Goal: Communication & Community: Answer question/provide support

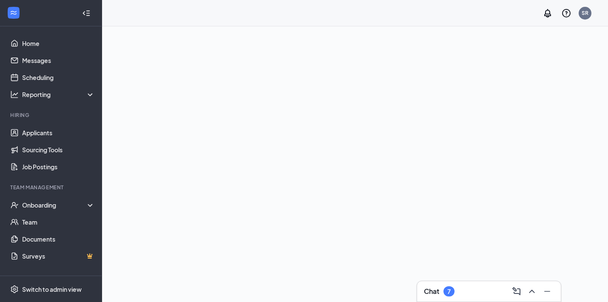
click at [460, 292] on div "Chat 7" at bounding box center [489, 291] width 130 height 14
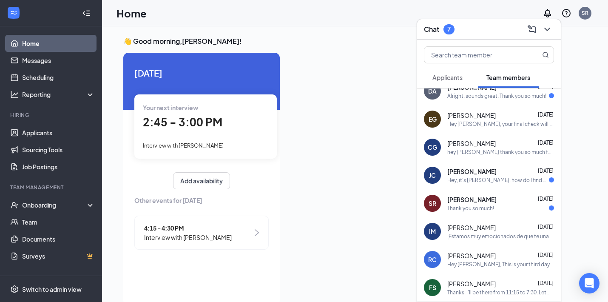
scroll to position [11, 0]
click at [496, 228] on div "[PERSON_NAME] [DATE]" at bounding box center [500, 228] width 107 height 9
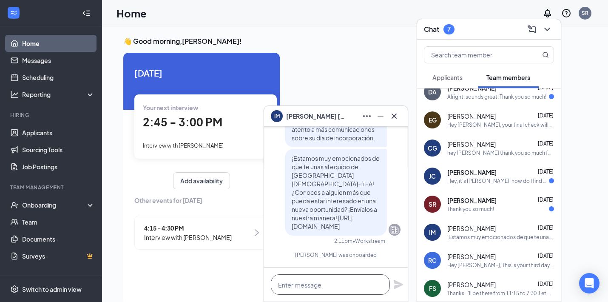
click at [328, 283] on textarea at bounding box center [330, 284] width 119 height 20
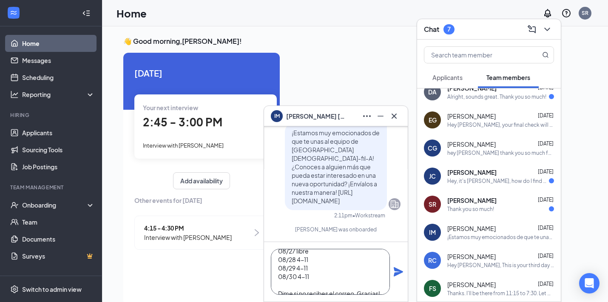
scroll to position [94, 0]
type textarea "Halo [PERSON_NAME], [PERSON_NAME] tener una mensaje de correo de Hotschedules q…"
click at [400, 275] on icon "Plane" at bounding box center [398, 271] width 10 height 10
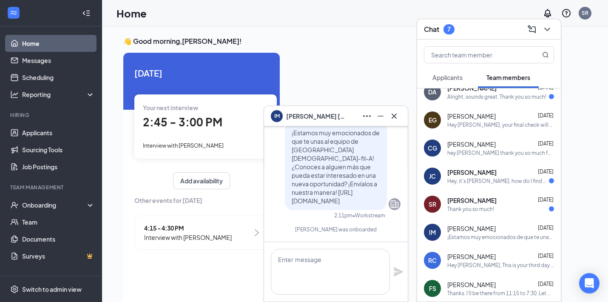
scroll to position [0, 0]
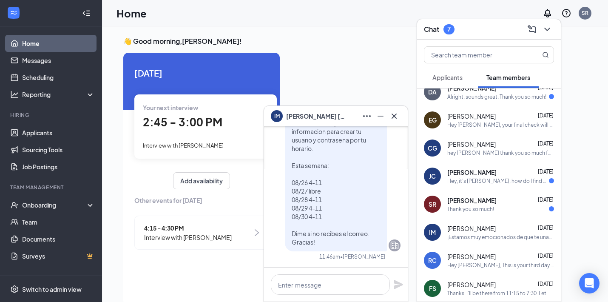
click at [396, 121] on button at bounding box center [394, 116] width 14 height 14
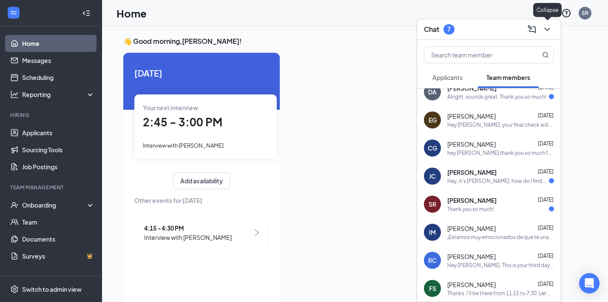
click at [547, 32] on icon "ChevronDown" at bounding box center [547, 29] width 10 height 10
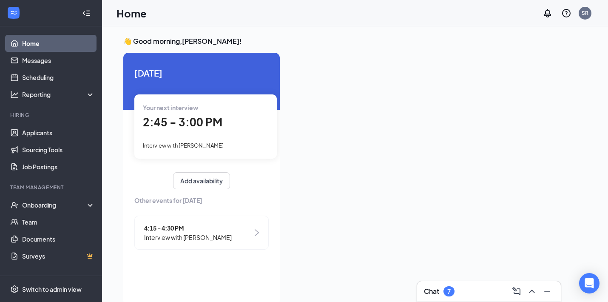
click at [197, 125] on span "2:45 - 3:00 PM" at bounding box center [182, 122] width 79 height 14
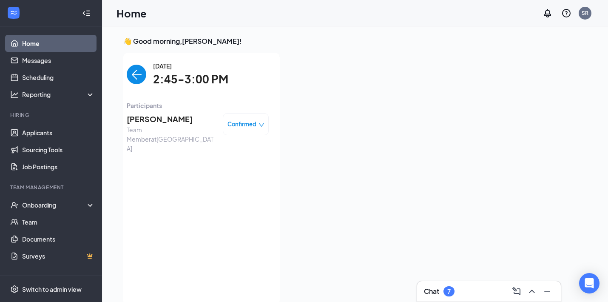
scroll to position [3, 0]
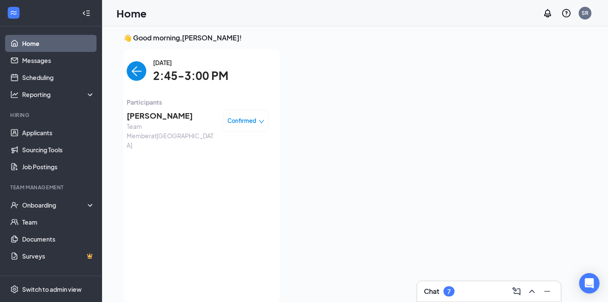
click at [142, 70] on img "back-button" at bounding box center [137, 71] width 20 height 20
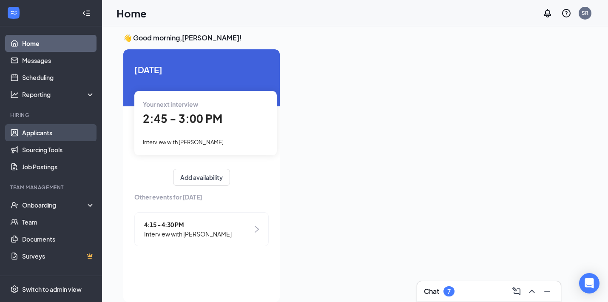
click at [54, 136] on link "Applicants" at bounding box center [58, 132] width 73 height 17
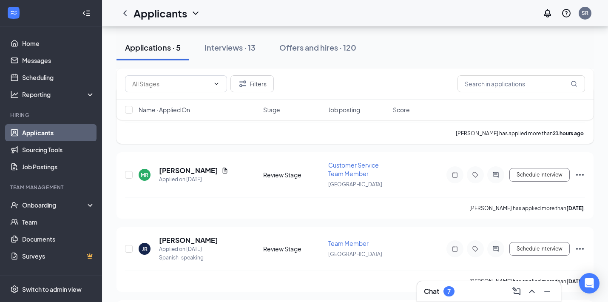
scroll to position [224, 0]
